Goal: Transaction & Acquisition: Obtain resource

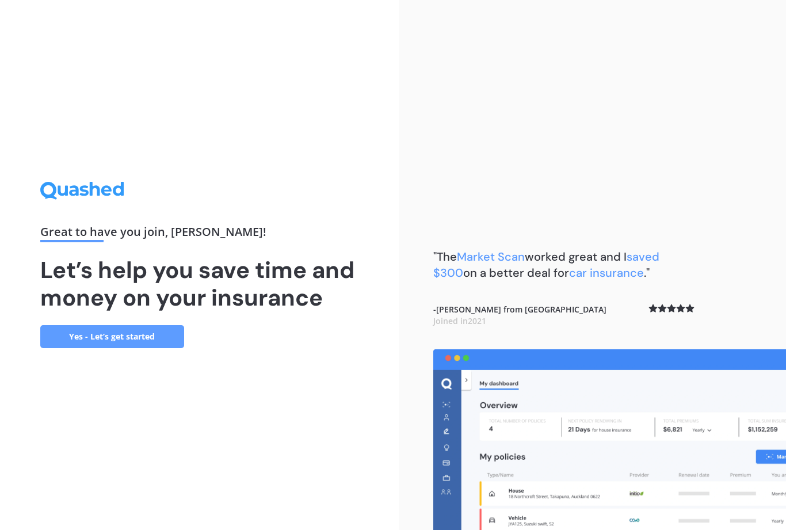
scroll to position [37, 0]
click at [118, 325] on link "Yes - Let’s get started" at bounding box center [112, 336] width 144 height 23
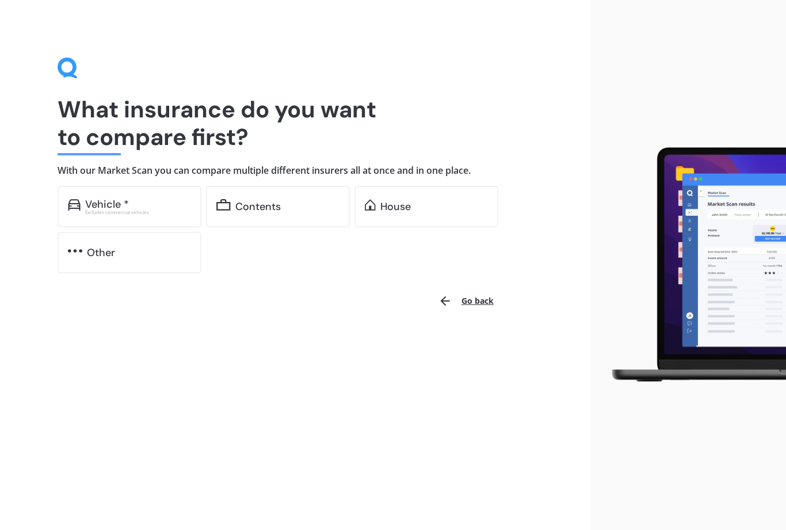
click at [169, 211] on div "Excludes commercial vehicles" at bounding box center [138, 212] width 106 height 5
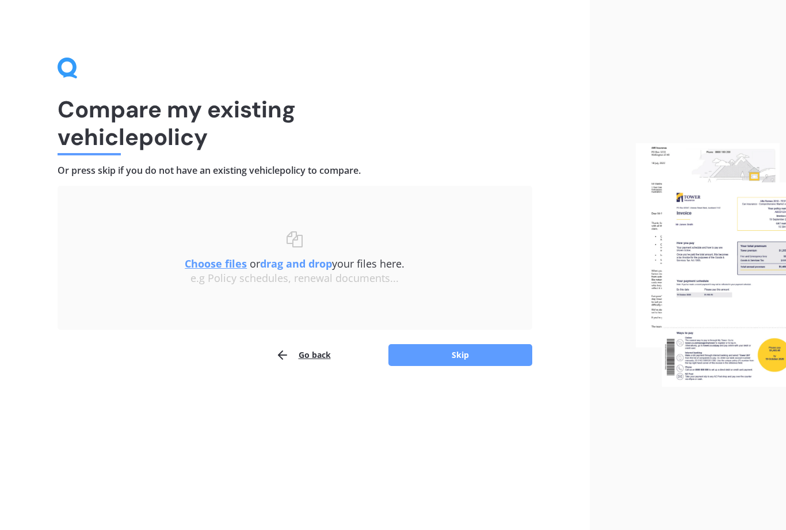
click at [303, 353] on button "Go back" at bounding box center [303, 354] width 55 height 23
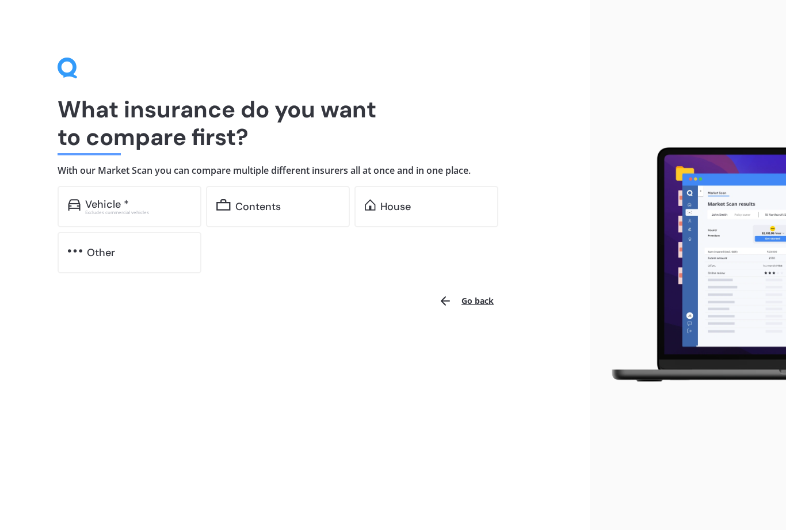
click at [293, 208] on div "Contents" at bounding box center [287, 207] width 104 height 12
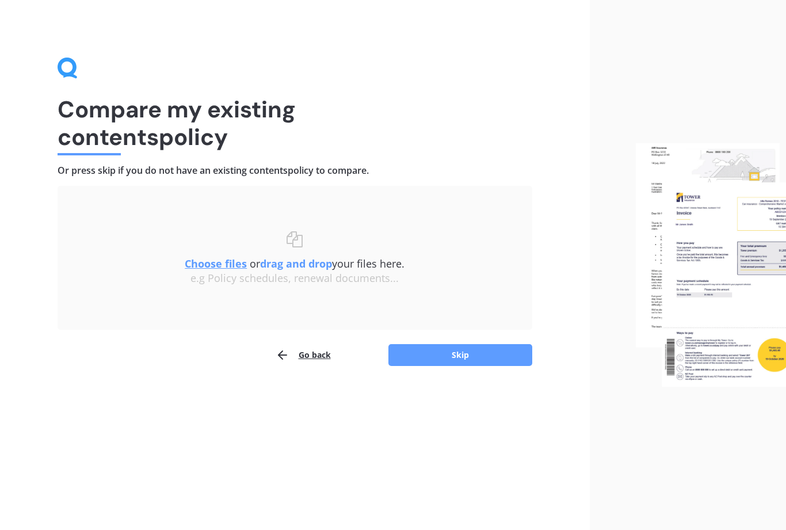
click at [281, 364] on button "Go back" at bounding box center [303, 354] width 55 height 23
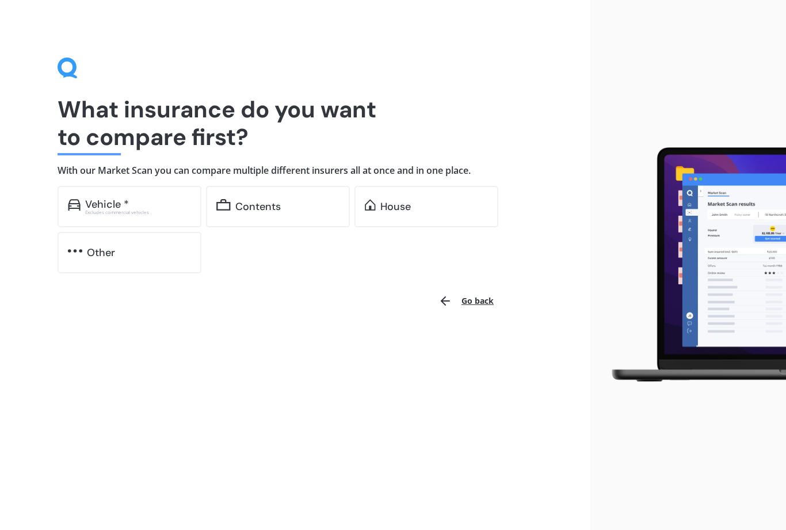
click at [443, 217] on div "House" at bounding box center [426, 206] width 144 height 41
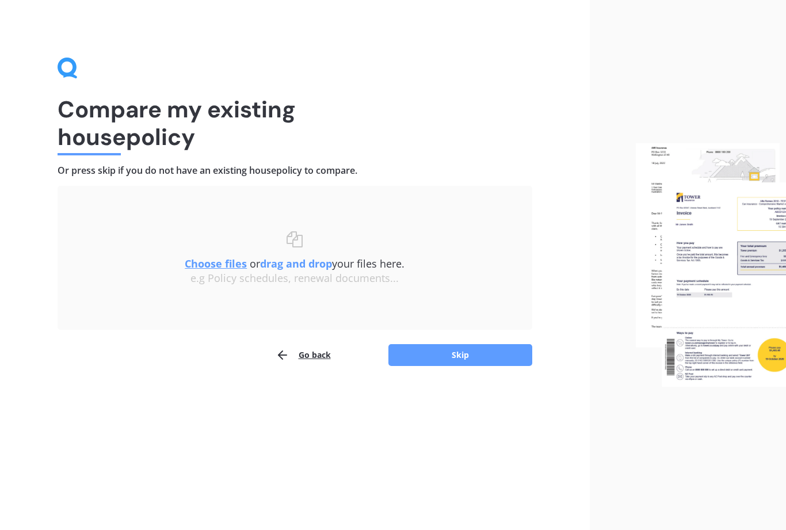
click at [224, 265] on u "Choose files" at bounding box center [216, 264] width 62 height 14
click at [458, 361] on button "Skip" at bounding box center [460, 355] width 144 height 22
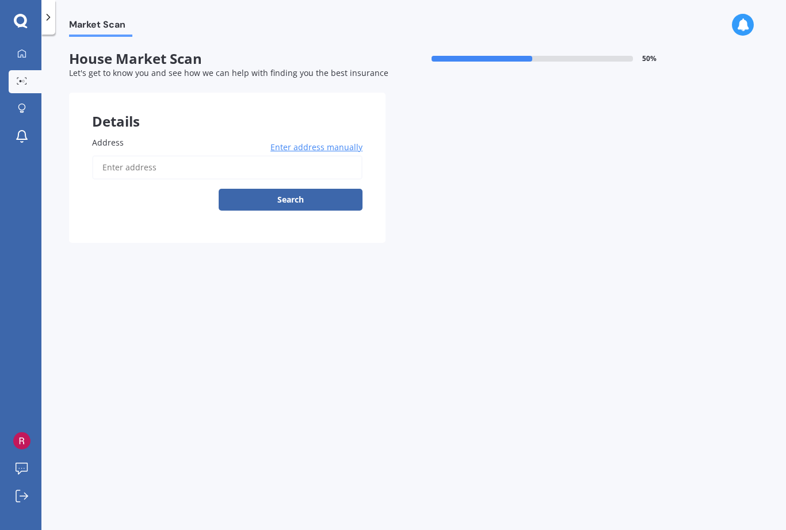
click at [116, 163] on input "Address" at bounding box center [227, 167] width 270 height 24
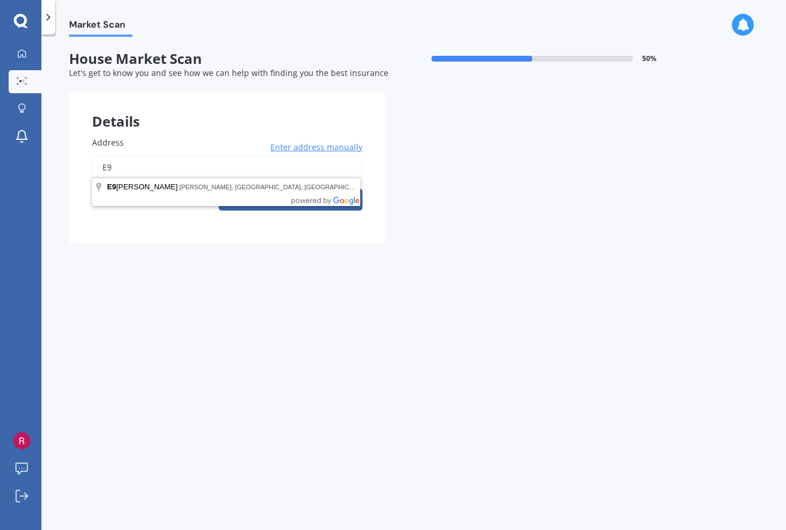
type input "E"
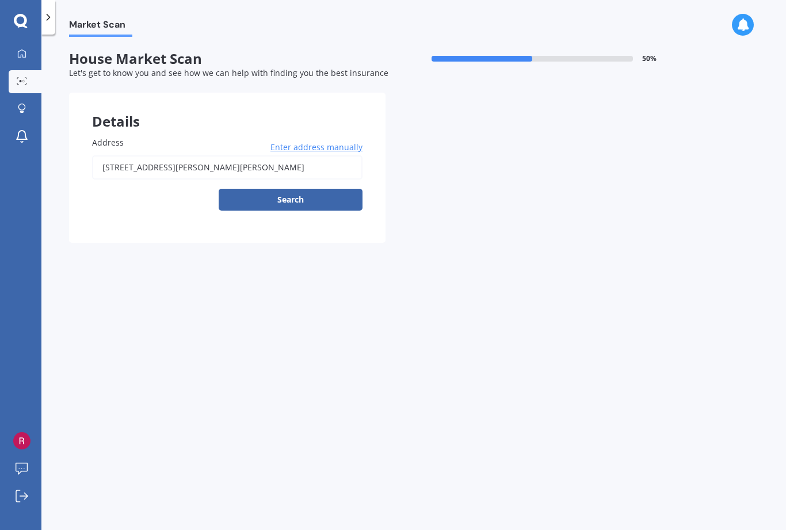
type input "[STREET_ADDRESS][PERSON_NAME][PERSON_NAME]"
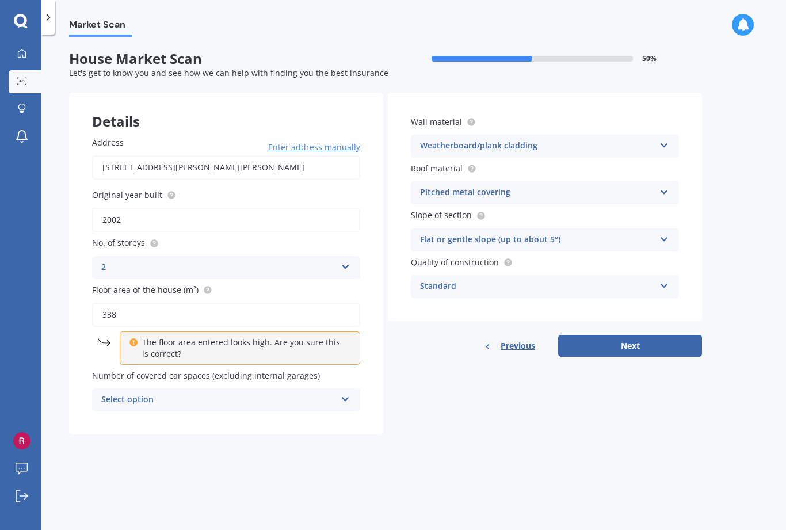
click at [159, 216] on input "2002" at bounding box center [226, 220] width 268 height 24
type input "2005"
click at [598, 283] on div "Standard" at bounding box center [537, 287] width 235 height 14
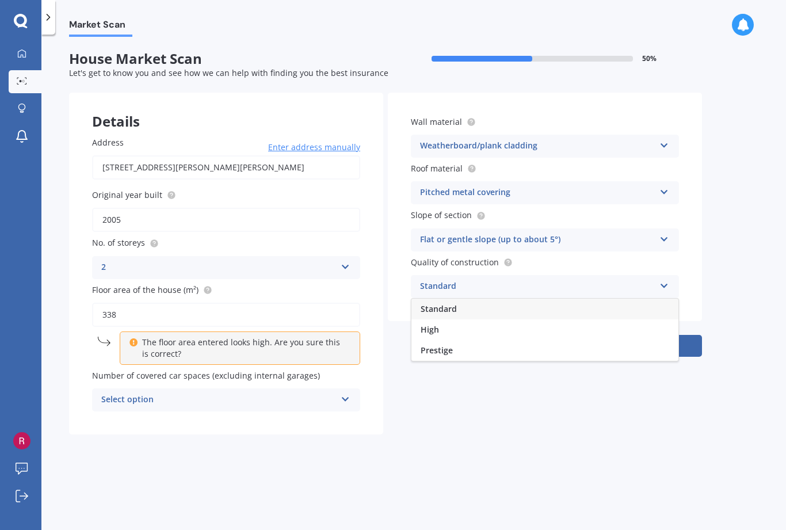
click at [574, 328] on div "High" at bounding box center [544, 329] width 267 height 21
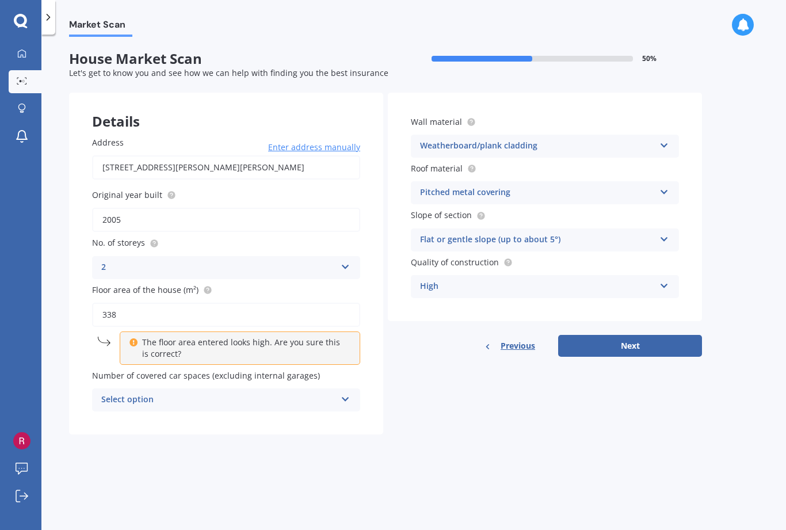
click at [609, 238] on div "Flat or gentle slope (up to about 5°)" at bounding box center [537, 240] width 235 height 14
click at [623, 282] on div "Moderate slope (about 15°)" at bounding box center [544, 283] width 267 height 21
click at [626, 197] on div "Pitched metal covering Flat fibre cement Flat membrane Flat metal covering Pitc…" at bounding box center [545, 192] width 268 height 23
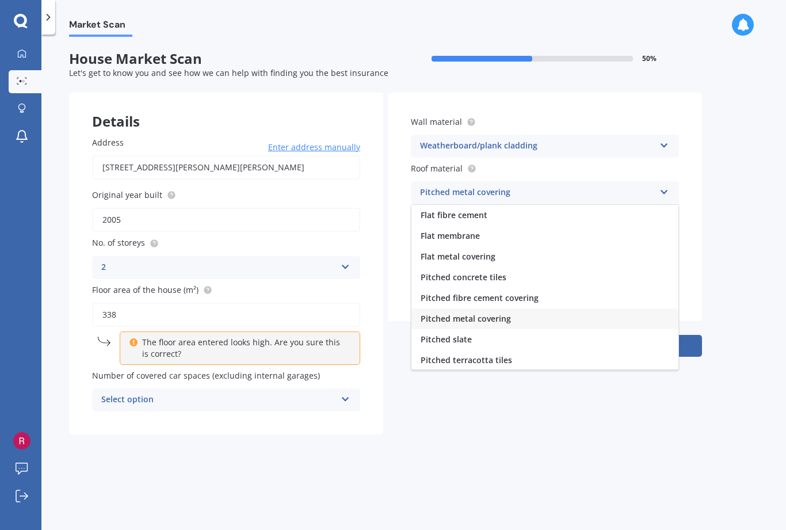
click at [550, 144] on div "Weatherboard/plank cladding" at bounding box center [537, 146] width 235 height 14
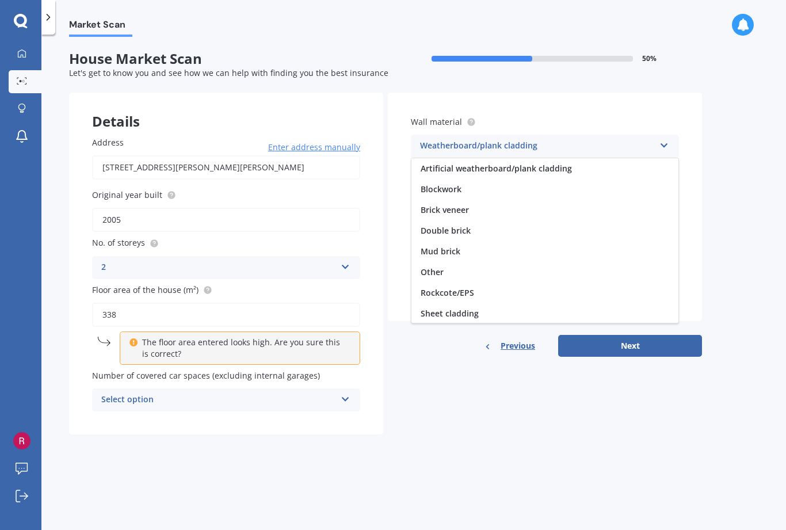
scroll to position [105, 0]
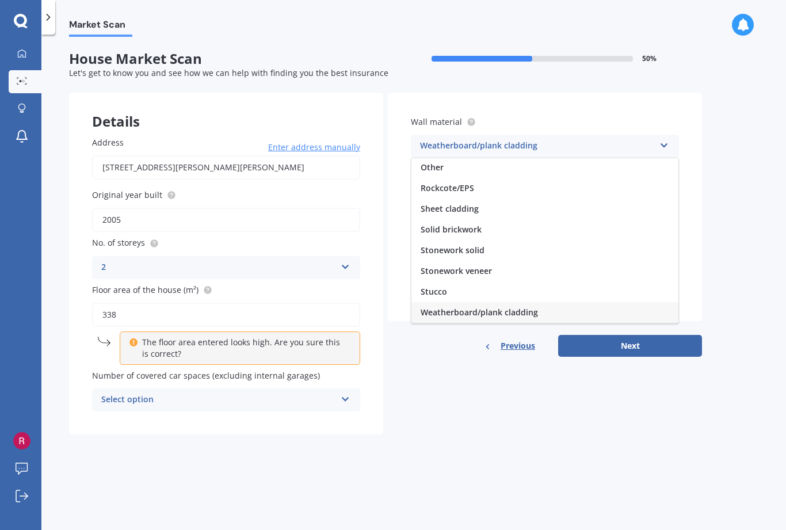
click at [436, 167] on span "Other" at bounding box center [431, 167] width 23 height 11
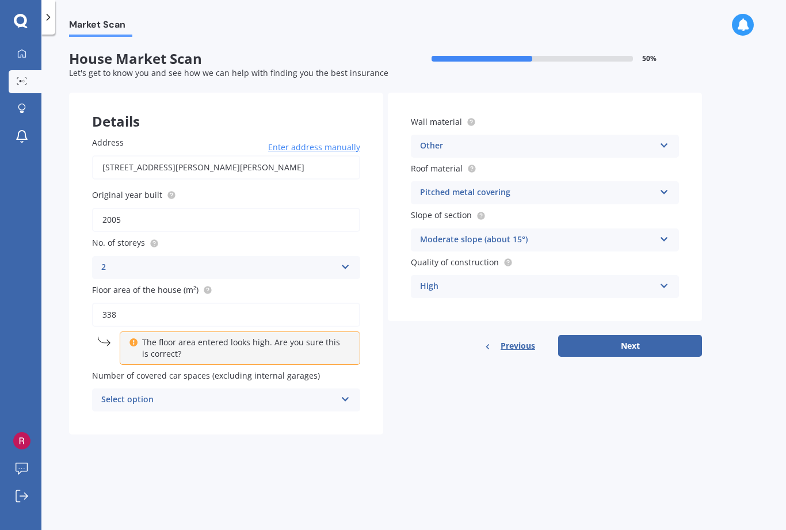
click at [342, 394] on icon at bounding box center [346, 397] width 10 height 8
click at [318, 433] on div "1" at bounding box center [226, 443] width 267 height 21
click at [629, 335] on button "Next" at bounding box center [630, 346] width 144 height 22
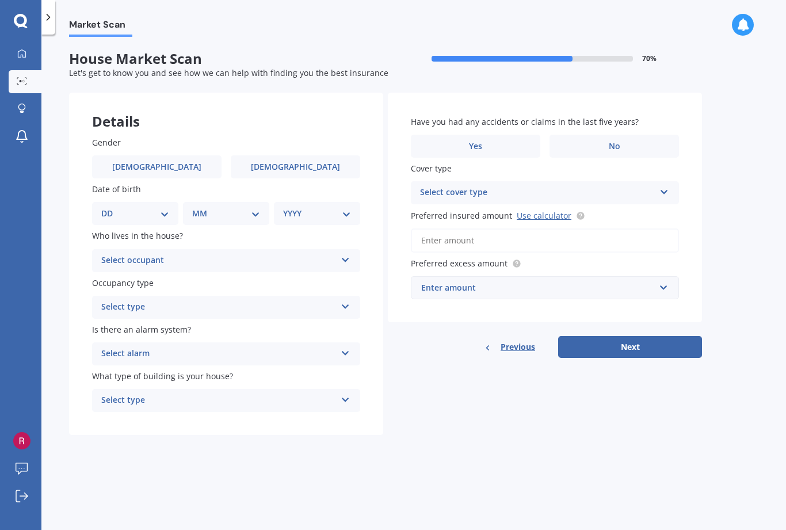
click at [162, 162] on span "[DEMOGRAPHIC_DATA]" at bounding box center [156, 167] width 89 height 10
click at [0, 0] on input "[DEMOGRAPHIC_DATA]" at bounding box center [0, 0] width 0 height 0
click at [120, 202] on div "DD 01 02 03 04 05 06 07 08 09 10 11 12 13 14 15 16 17 18 19 20 21 22 23 24 25 2…" at bounding box center [135, 213] width 86 height 23
click at [116, 207] on select "DD 01 02 03 04 05 06 07 08 09 10 11 12 13 14 15 16 17 18 19 20 21 22 23 24 25 2…" at bounding box center [135, 213] width 68 height 13
select select "14"
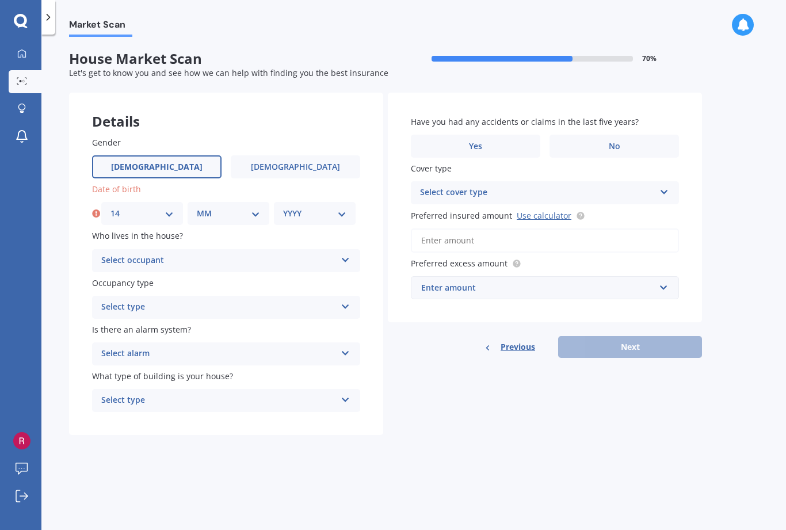
click at [208, 207] on select "MM 01 02 03 04 05 06 07 08 09 10 11 12" at bounding box center [228, 213] width 63 height 13
select select "09"
click at [291, 207] on select "YYYY 2009 2008 2007 2006 2005 2004 2003 2002 2001 2000 1999 1998 1997 1996 1995…" at bounding box center [314, 213] width 63 height 13
select select "1948"
click at [250, 254] on div "Select occupant" at bounding box center [218, 261] width 235 height 14
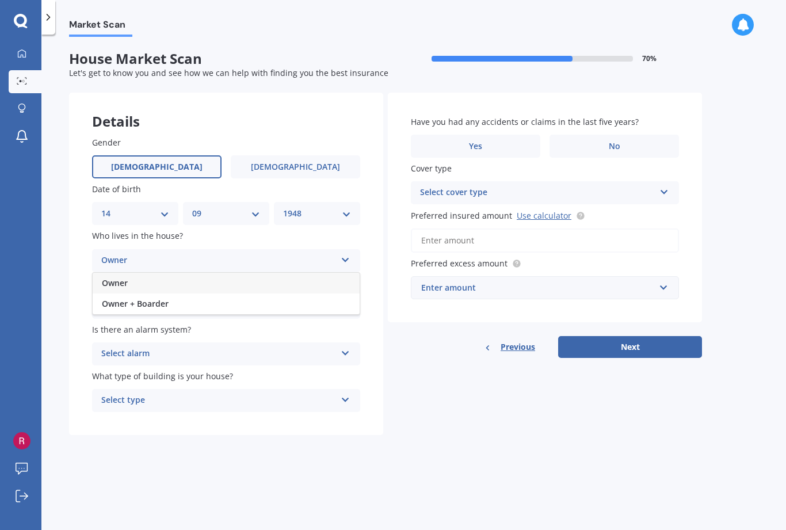
click at [221, 273] on div "Owner" at bounding box center [226, 283] width 267 height 21
click at [247, 300] on div "Select type" at bounding box center [218, 307] width 235 height 14
click at [279, 319] on div "Permanent" at bounding box center [226, 329] width 267 height 21
click at [262, 347] on div "Select alarm" at bounding box center [218, 354] width 235 height 14
click at [299, 407] on div "No" at bounding box center [226, 417] width 267 height 21
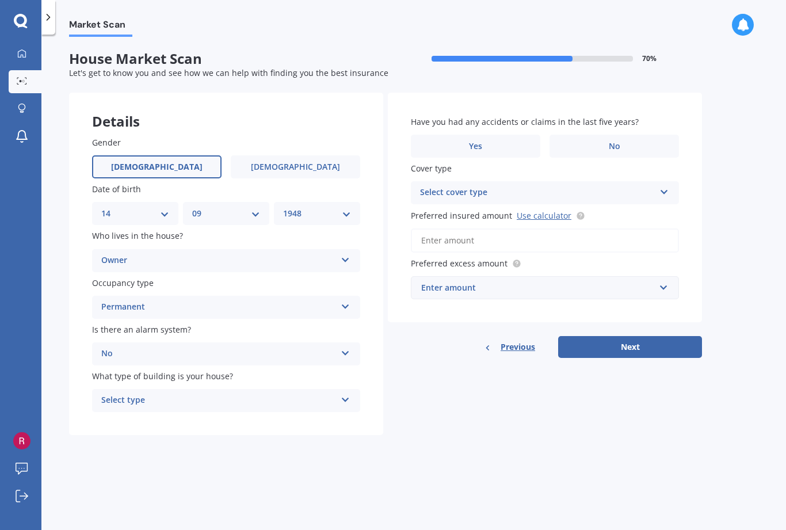
click at [194, 347] on div "No" at bounding box center [218, 354] width 235 height 14
click at [162, 391] on span "Yes, not monitored" at bounding box center [140, 396] width 76 height 11
click at [266, 393] on div "Select type" at bounding box center [218, 400] width 235 height 14
click at [273, 412] on div "Freestanding" at bounding box center [226, 422] width 267 height 21
click at [618, 142] on span "No" at bounding box center [615, 147] width 12 height 10
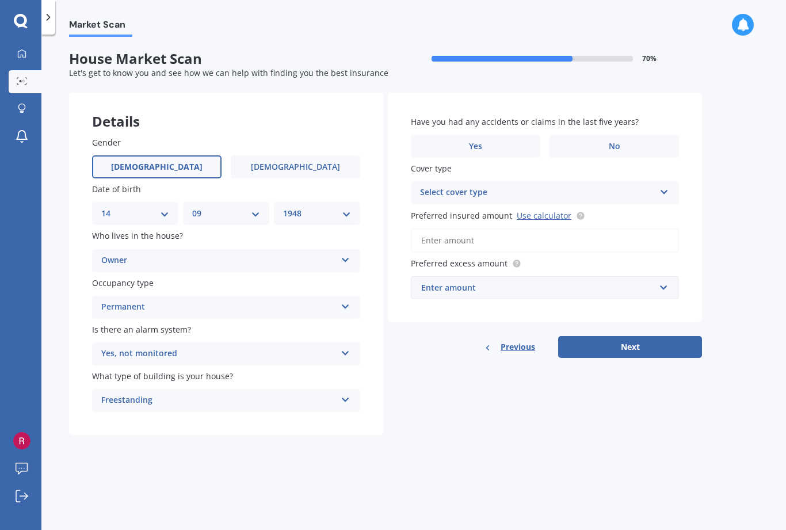
click at [0, 0] on input "No" at bounding box center [0, 0] width 0 height 0
click at [548, 186] on div "Select cover type" at bounding box center [537, 193] width 235 height 14
click at [560, 228] on input "Preferred insured amount Use calculator" at bounding box center [545, 240] width 268 height 24
click at [541, 210] on link "Use calculator" at bounding box center [544, 215] width 55 height 11
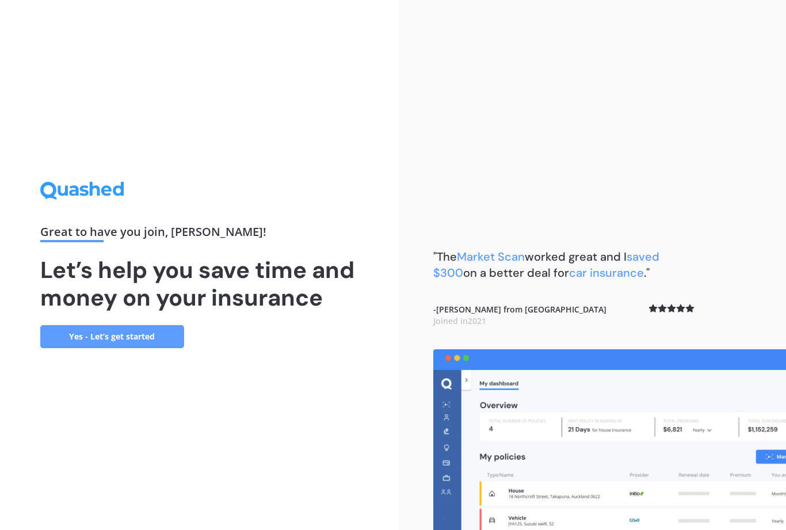
scroll to position [37, 0]
click at [123, 325] on link "Yes - Let’s get started" at bounding box center [112, 336] width 144 height 23
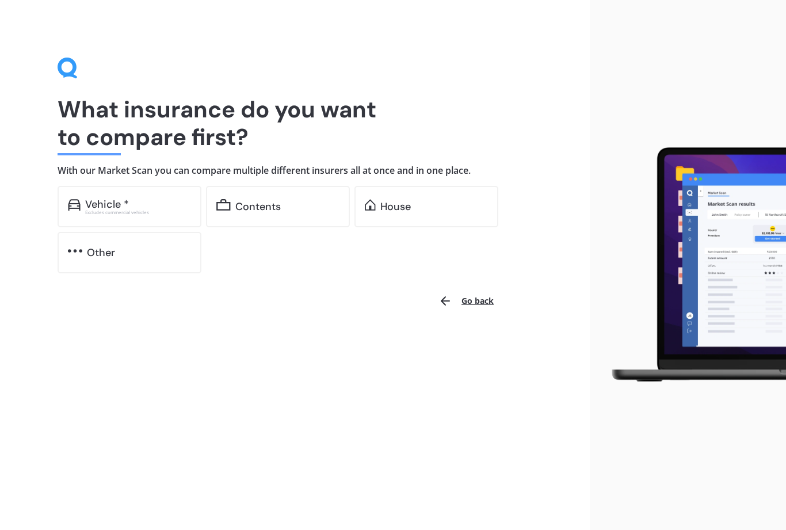
click at [407, 209] on div "House" at bounding box center [395, 207] width 30 height 12
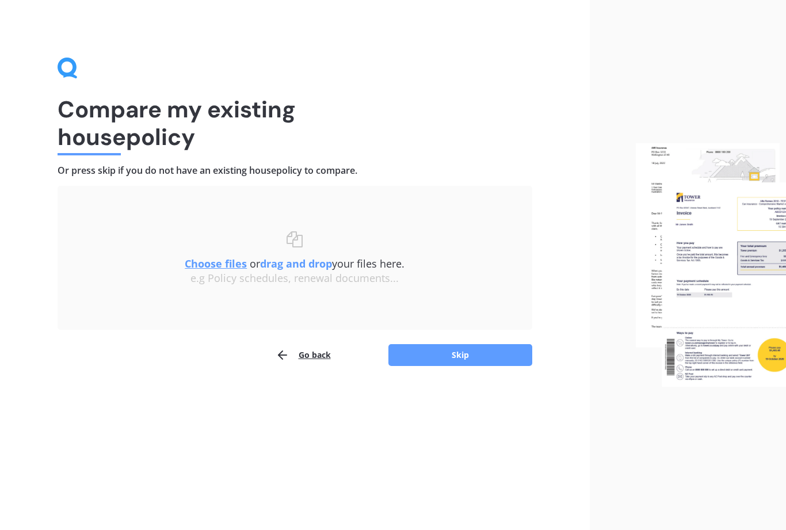
click at [467, 349] on button "Skip" at bounding box center [460, 355] width 144 height 22
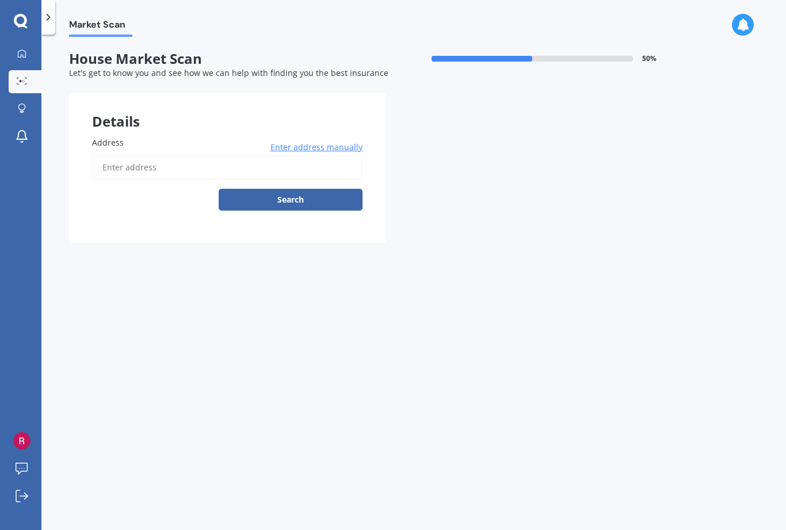
click at [151, 140] on label "Address" at bounding box center [225, 142] width 266 height 12
click at [151, 155] on input "Address" at bounding box center [227, 167] width 270 height 24
type input "[STREET_ADDRESS][PERSON_NAME][PERSON_NAME]"
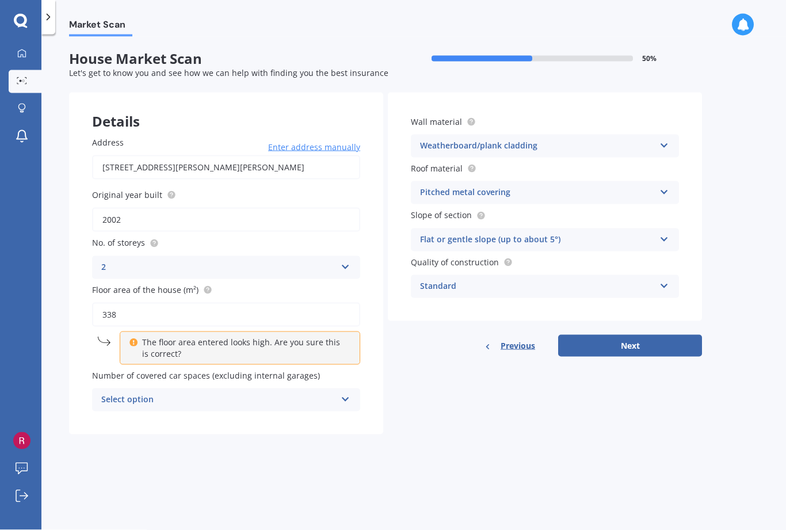
scroll to position [4, 0]
